Goal: Task Accomplishment & Management: Manage account settings

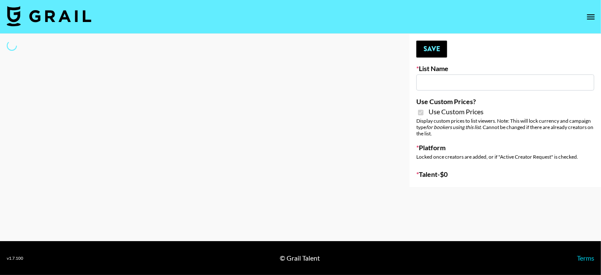
type input "House of Fab ([DATE])"
checkbox input "true"
select select "Brand"
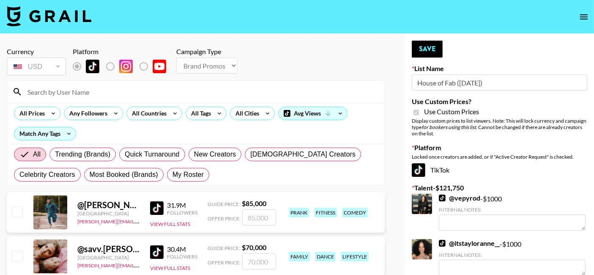
click at [123, 85] on input at bounding box center [200, 92] width 357 height 14
type input "thistravel"
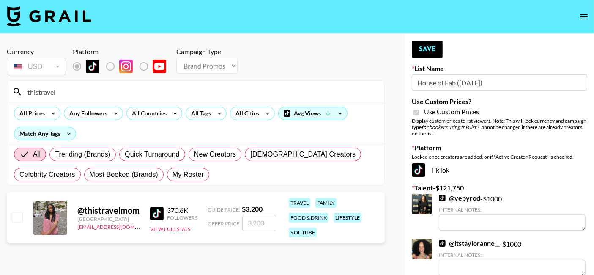
click at [254, 227] on input "number" at bounding box center [259, 223] width 34 height 16
checkbox input "true"
type input "1000"
click at [431, 51] on button "Save" at bounding box center [427, 49] width 31 height 17
